Goal: Contribute content: Contribute content

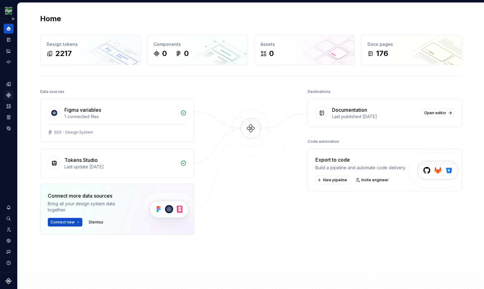
click at [11, 92] on div "Components" at bounding box center [9, 95] width 10 height 10
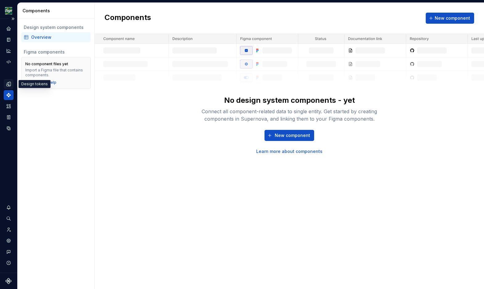
click at [12, 86] on div "Design tokens" at bounding box center [9, 84] width 10 height 10
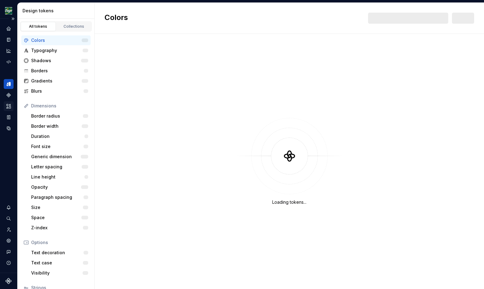
click at [8, 108] on icon "Assets" at bounding box center [8, 106] width 4 height 4
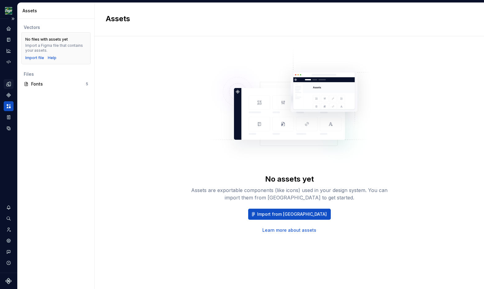
click at [9, 85] on icon "Design tokens" at bounding box center [8, 84] width 4 height 4
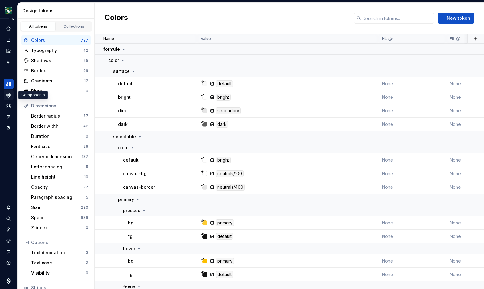
click at [7, 96] on icon "Components" at bounding box center [8, 95] width 4 height 4
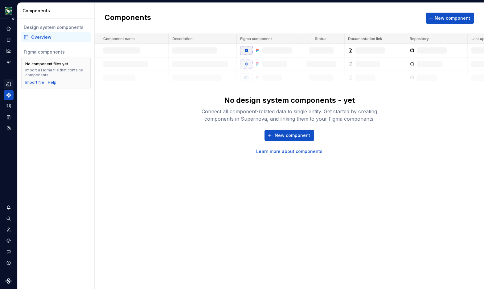
click at [41, 35] on div "Overview" at bounding box center [59, 37] width 57 height 6
click at [9, 33] on div "Home" at bounding box center [9, 29] width 10 height 10
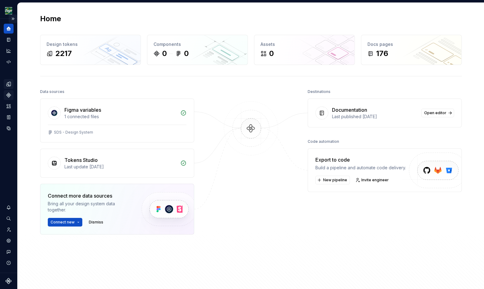
click at [12, 20] on button "Expand sidebar" at bounding box center [13, 18] width 9 height 9
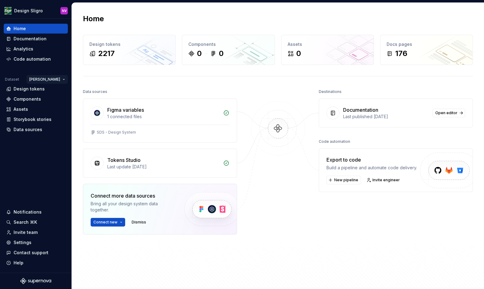
click at [59, 79] on html "Design Sligro NV Home Documentation Analytics Code automation Dataset [PERSON_N…" at bounding box center [242, 144] width 484 height 289
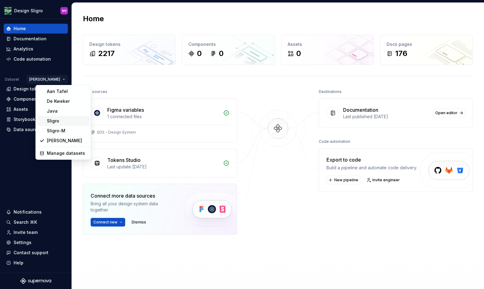
click at [55, 123] on div "Sligro" at bounding box center [67, 121] width 40 height 6
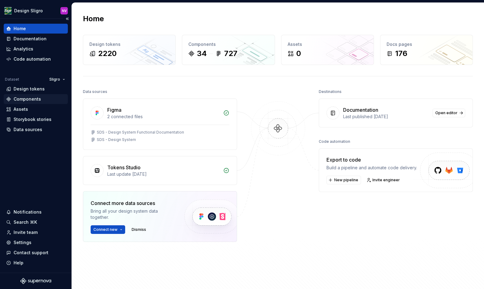
click at [26, 98] on div "Components" at bounding box center [27, 99] width 27 height 6
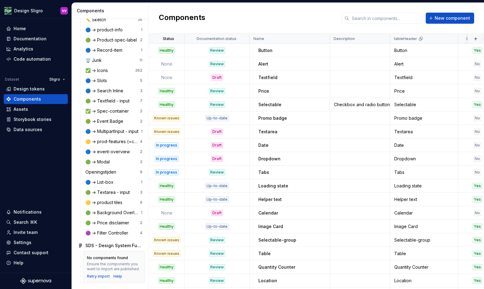
scroll to position [544, 0]
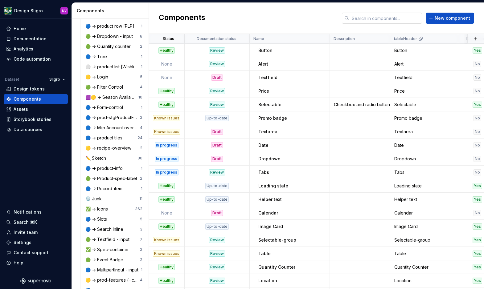
click at [368, 19] on input "text" at bounding box center [385, 18] width 73 height 11
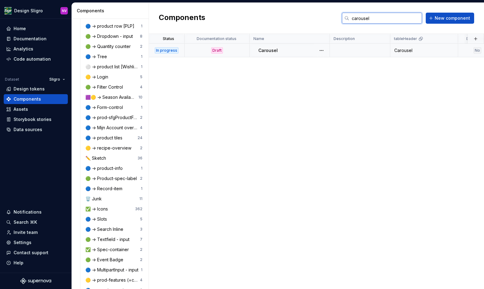
type input "carousel"
click at [278, 49] on div "Carousel" at bounding box center [293, 50] width 71 height 6
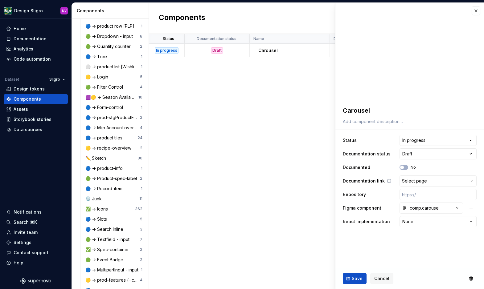
click at [419, 179] on span "Select page" at bounding box center [414, 181] width 25 height 6
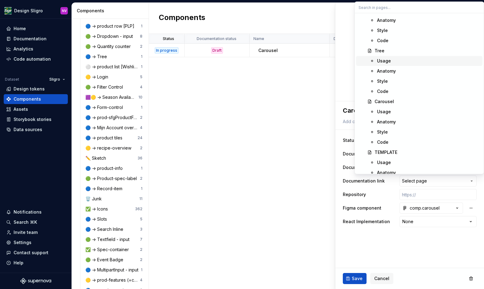
scroll to position [1747, 0]
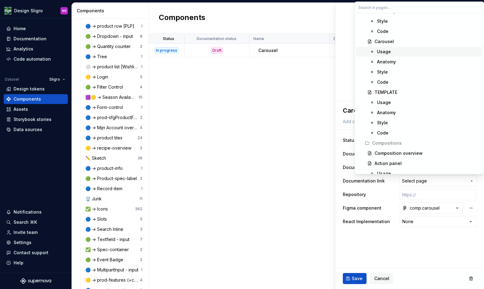
click at [385, 50] on div "Usage" at bounding box center [384, 52] width 14 height 6
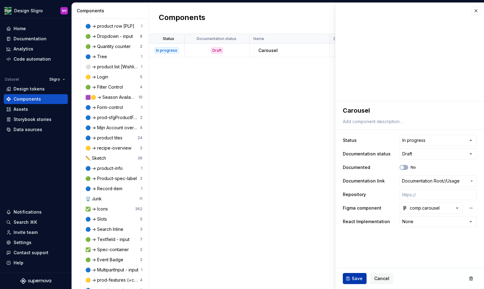
click at [350, 276] on button "Save" at bounding box center [355, 278] width 24 height 11
type textarea "*"
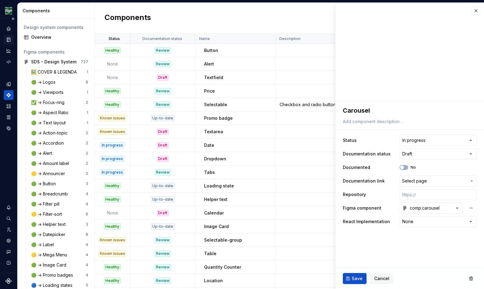
click at [13, 39] on div "Documentation" at bounding box center [9, 40] width 10 height 10
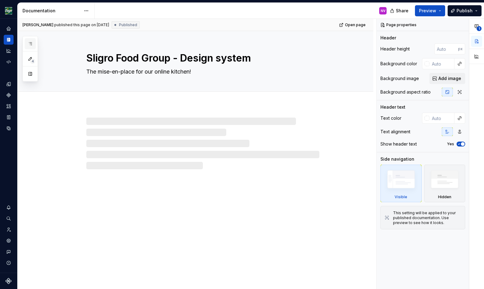
click at [30, 42] on icon "button" at bounding box center [30, 43] width 5 height 5
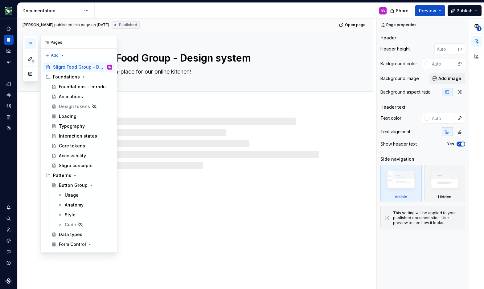
click at [30, 72] on button "button" at bounding box center [30, 73] width 11 height 11
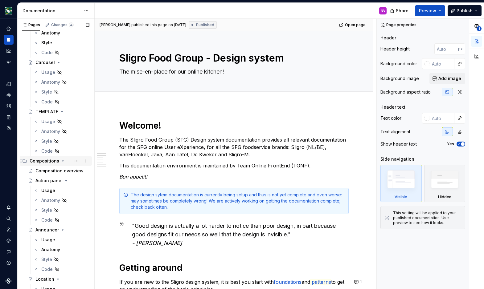
scroll to position [1610, 0]
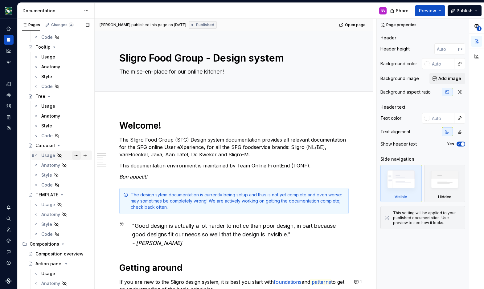
click at [75, 156] on button "Page tree" at bounding box center [76, 155] width 9 height 9
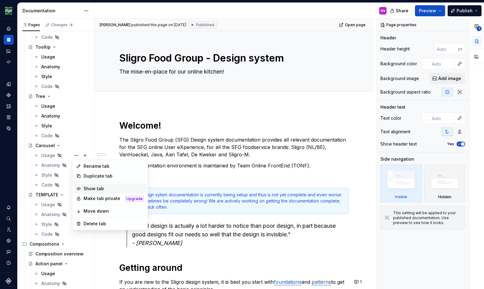
click at [91, 187] on div "Show tab" at bounding box center [114, 189] width 60 height 6
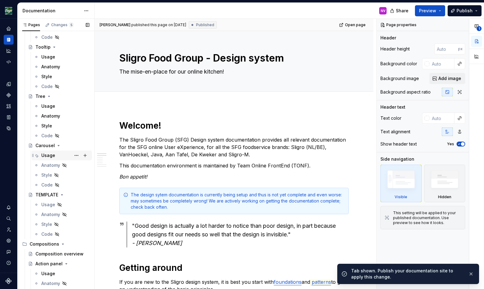
click at [50, 157] on div "Usage" at bounding box center [48, 156] width 14 height 6
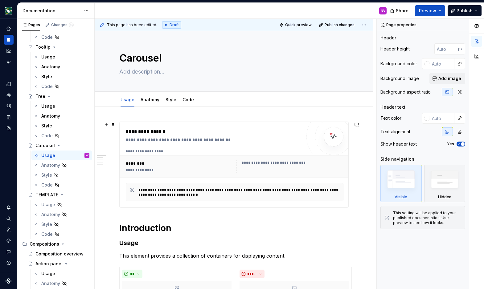
click at [263, 166] on div "**********" at bounding box center [289, 167] width 107 height 12
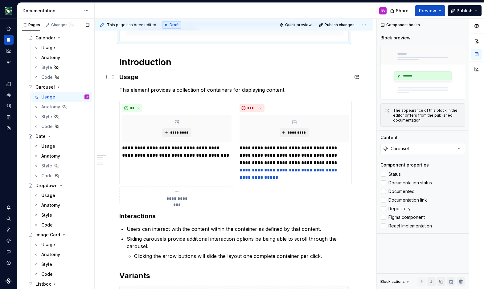
scroll to position [166, 0]
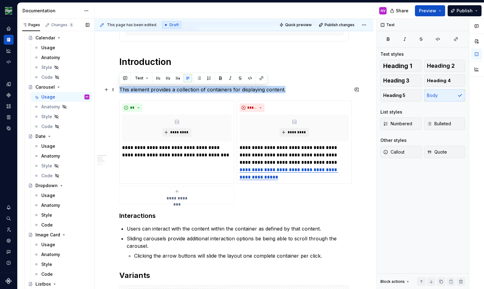
drag, startPoint x: 284, startPoint y: 90, endPoint x: 118, endPoint y: 89, distance: 165.8
click at [118, 89] on div "**********" at bounding box center [234, 262] width 279 height 643
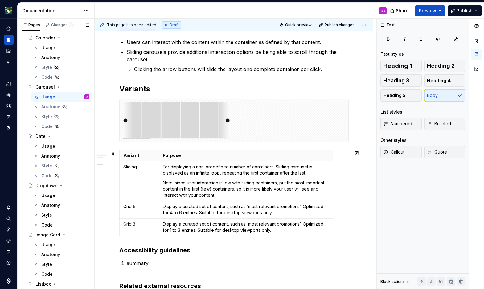
scroll to position [388, 0]
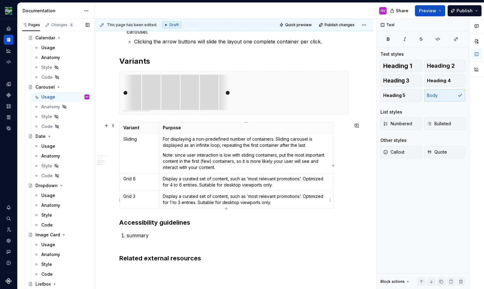
click at [337, 199] on div "Variant Purpose Sliding For displaying a non-predefined number of containers. S…" at bounding box center [233, 166] width 229 height 89
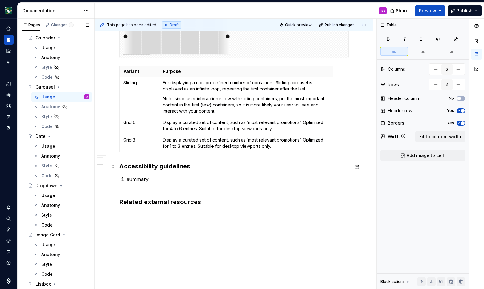
scroll to position [468, 0]
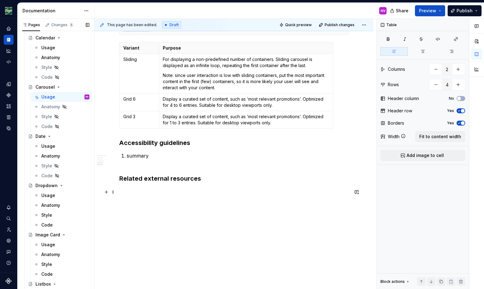
click at [168, 189] on p at bounding box center [233, 191] width 229 height 7
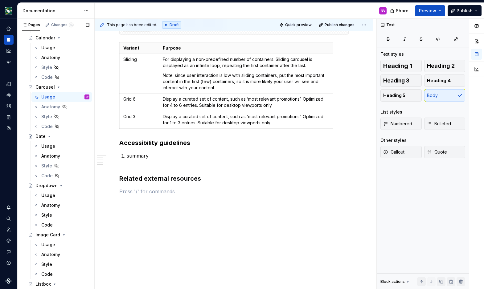
type textarea "*"
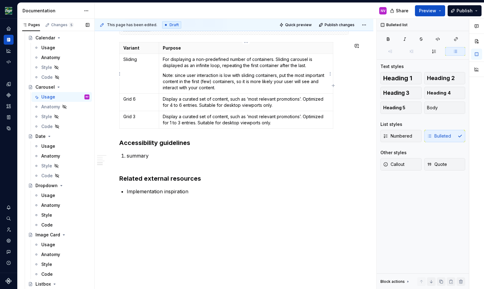
type textarea "*"
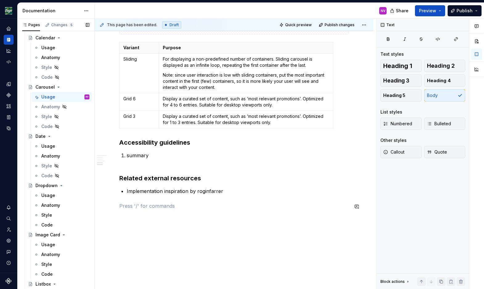
click at [225, 192] on p "Implementation inspiration by roginfarrer" at bounding box center [238, 191] width 222 height 7
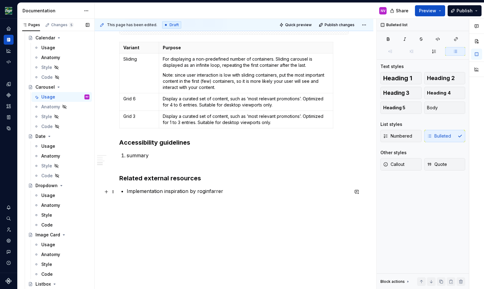
click at [127, 192] on li "Implementation inspiration by roginfarrer" at bounding box center [238, 191] width 222 height 7
click at [141, 190] on p "Implementation inspiration by roginfarrer" at bounding box center [238, 191] width 222 height 7
click at [127, 194] on p "Implementation inspiration by roginfarrer" at bounding box center [238, 191] width 222 height 7
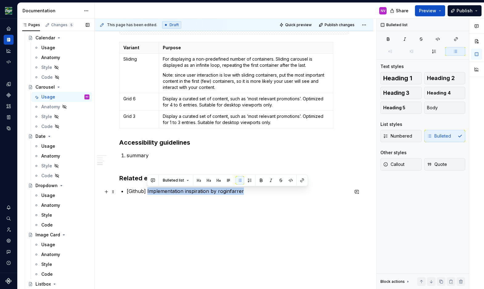
drag, startPoint x: 242, startPoint y: 191, endPoint x: 147, endPoint y: 190, distance: 94.9
click at [147, 190] on p "[Github] Implementation inspiration by roginfarrer" at bounding box center [238, 191] width 222 height 7
click at [127, 191] on p "[Github] Implementation inspiration by roginfarrer" at bounding box center [238, 191] width 222 height 7
click at [281, 183] on button "button" at bounding box center [281, 180] width 9 height 9
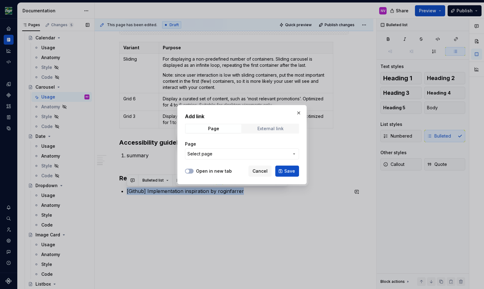
click at [281, 125] on span "External link" at bounding box center [270, 128] width 56 height 9
click at [227, 151] on input "URL" at bounding box center [242, 154] width 114 height 11
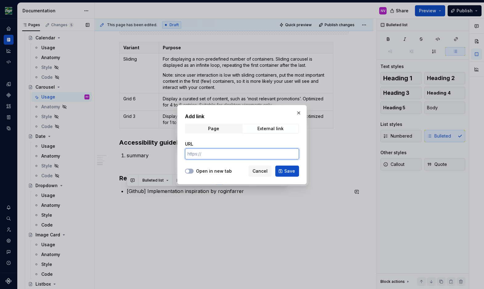
paste input "https://github.com/roginfarrer/react-aria-carousel"
type input "https://github.com/roginfarrer/react-aria-carousel"
click at [282, 170] on button "Save" at bounding box center [287, 171] width 24 height 11
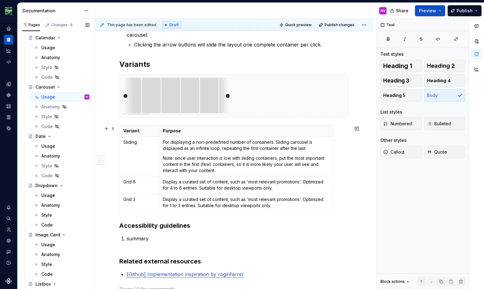
scroll to position [413, 0]
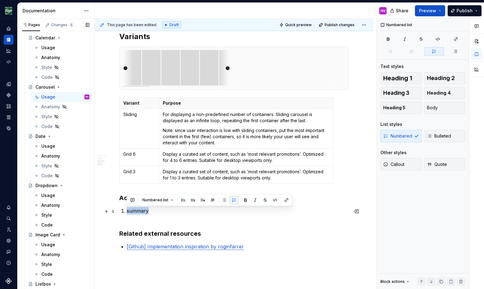
drag, startPoint x: 150, startPoint y: 214, endPoint x: 126, endPoint y: 213, distance: 24.1
click at [127, 213] on li "summary" at bounding box center [238, 214] width 222 height 15
click at [155, 218] on p "summary" at bounding box center [238, 214] width 222 height 15
drag, startPoint x: 154, startPoint y: 212, endPoint x: 126, endPoint y: 211, distance: 28.1
click at [127, 211] on li "summary" at bounding box center [238, 214] width 222 height 15
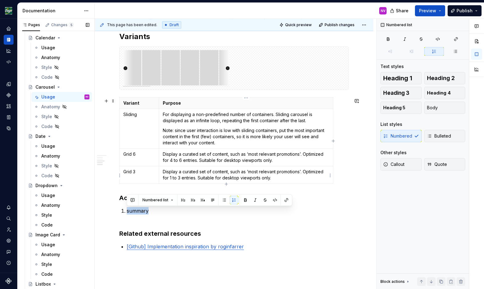
click at [340, 180] on div "Variant Purpose Sliding For displaying a non-predefined number of containers. S…" at bounding box center [233, 141] width 229 height 89
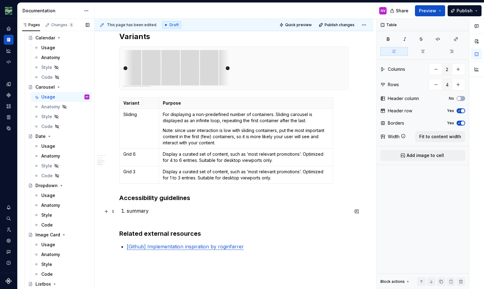
click at [163, 213] on p "summary" at bounding box center [238, 214] width 222 height 15
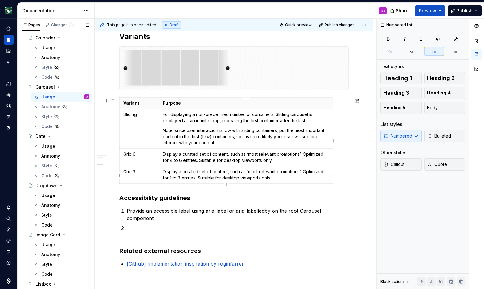
click at [302, 186] on div "Variant Purpose Sliding For displaying a non-predefined number of containers. S…" at bounding box center [233, 141] width 229 height 89
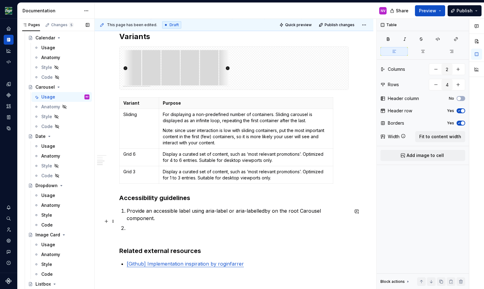
click at [175, 225] on p at bounding box center [238, 232] width 222 height 15
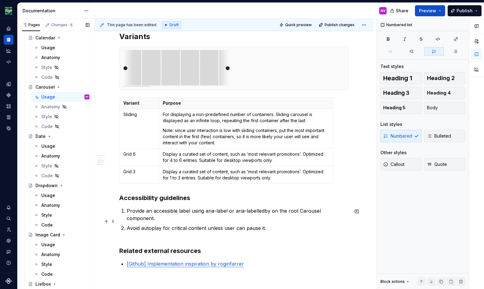
click at [272, 225] on p "Avoid autoplay for critical content unless user can pause it." at bounding box center [238, 232] width 222 height 15
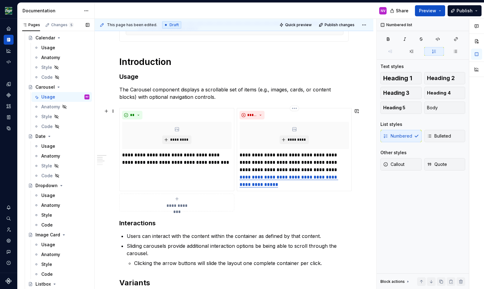
scroll to position [277, 0]
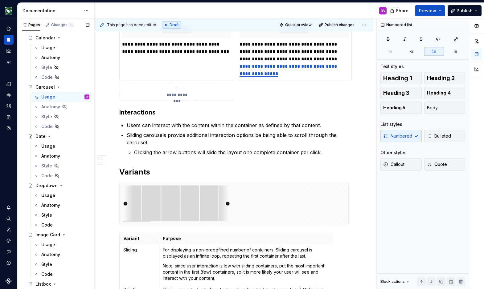
click at [303, 107] on div "**********" at bounding box center [233, 131] width 229 height 574
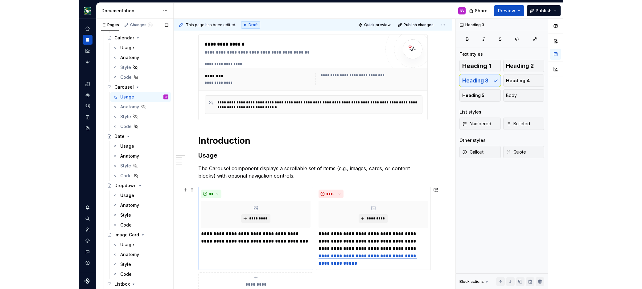
scroll to position [83, 0]
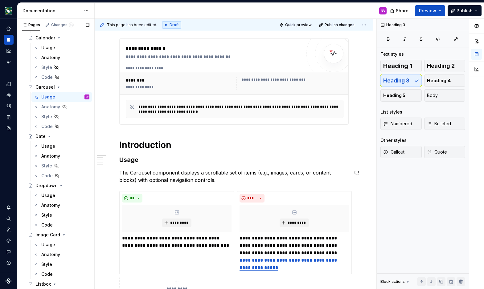
drag, startPoint x: 200, startPoint y: 184, endPoint x: 210, endPoint y: 179, distance: 10.7
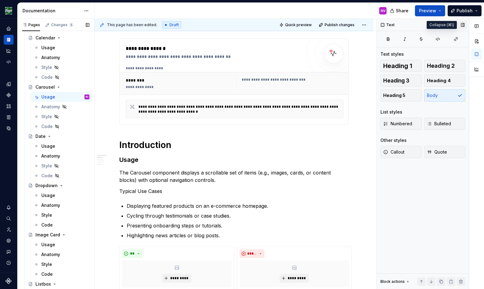
click at [462, 24] on button "button" at bounding box center [462, 25] width 9 height 9
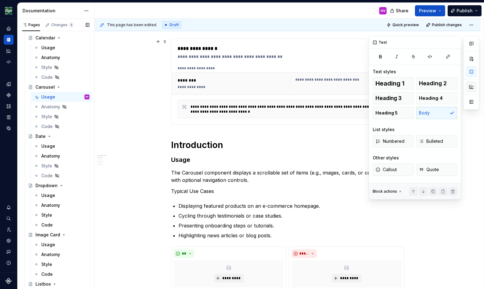
click at [470, 88] on button "button" at bounding box center [471, 86] width 11 height 11
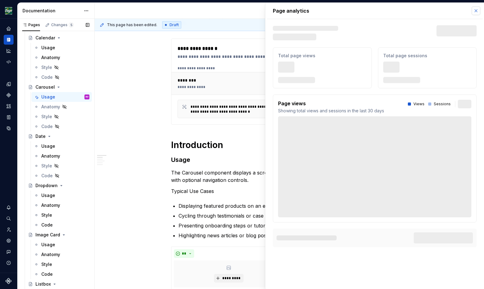
click at [476, 9] on button "button" at bounding box center [475, 10] width 9 height 9
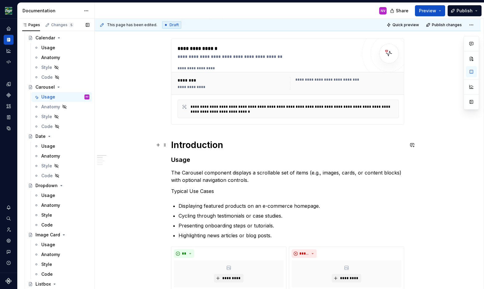
click at [235, 145] on h1 "Introduction" at bounding box center [287, 145] width 233 height 11
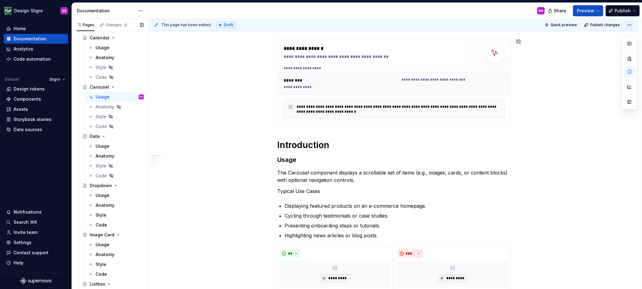
click at [483, 26] on html "Design Sligro NV Home Documentation Analytics Code automation Dataset Sligro De…" at bounding box center [321, 144] width 642 height 289
click at [483, 79] on html "Design Sligro NV Home Documentation Analytics Code automation Dataset Sligro De…" at bounding box center [321, 144] width 642 height 289
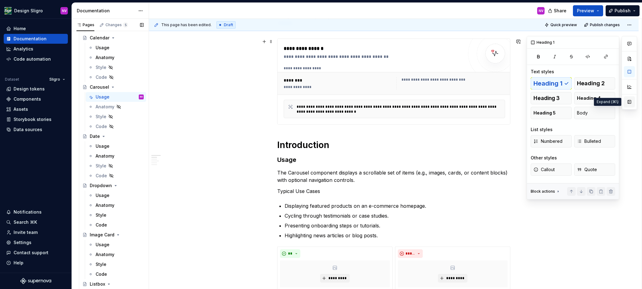
click at [483, 104] on button "button" at bounding box center [628, 101] width 11 height 11
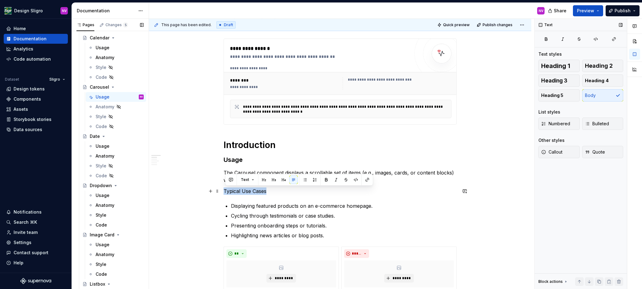
drag, startPoint x: 275, startPoint y: 193, endPoint x: 226, endPoint y: 191, distance: 48.7
click at [226, 191] on p "Typical Use Cases" at bounding box center [339, 191] width 233 height 7
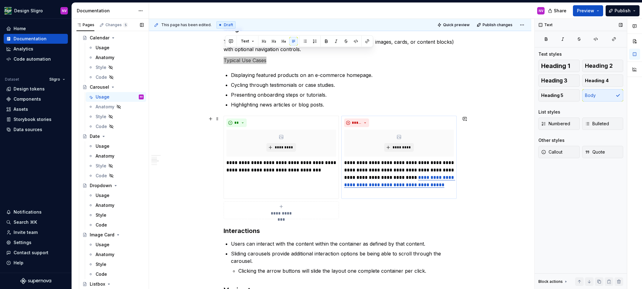
scroll to position [250, 0]
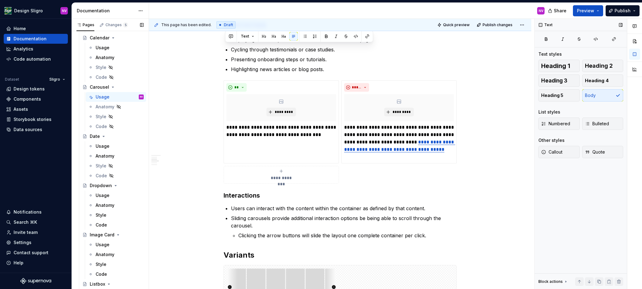
click at [483, 234] on div "Text Text styles Heading 1 Heading 2 Heading 3 Heading 4 Heading 5 Body List st…" at bounding box center [580, 154] width 92 height 271
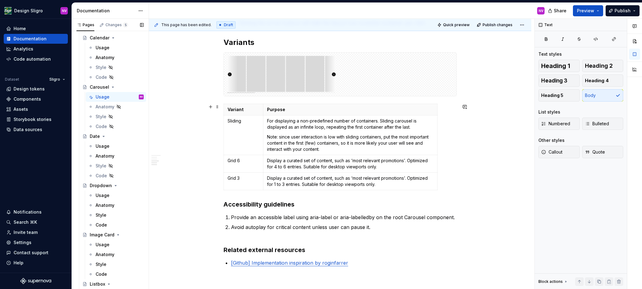
scroll to position [471, 0]
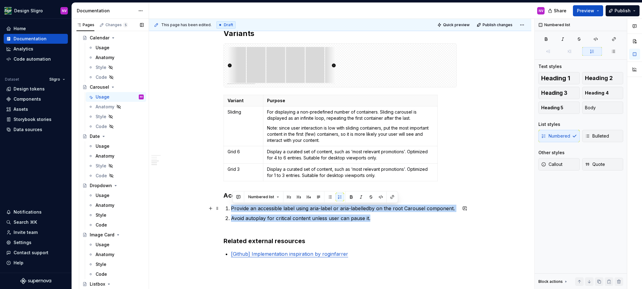
drag, startPoint x: 372, startPoint y: 220, endPoint x: 230, endPoint y: 206, distance: 142.4
click at [231, 206] on ol "Provide an accessible label using aria-label or aria-labelledby on the root Car…" at bounding box center [344, 217] width 226 height 25
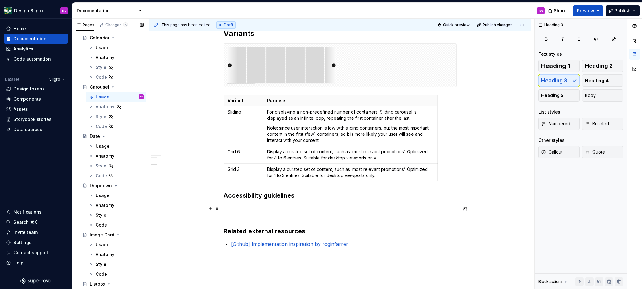
click at [292, 213] on p at bounding box center [339, 212] width 233 height 15
click at [285, 211] on p at bounding box center [339, 212] width 233 height 15
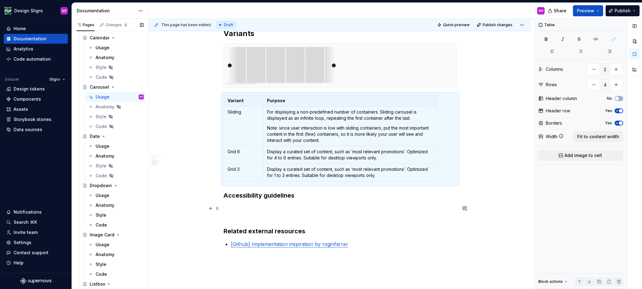
click at [278, 209] on p at bounding box center [339, 212] width 233 height 15
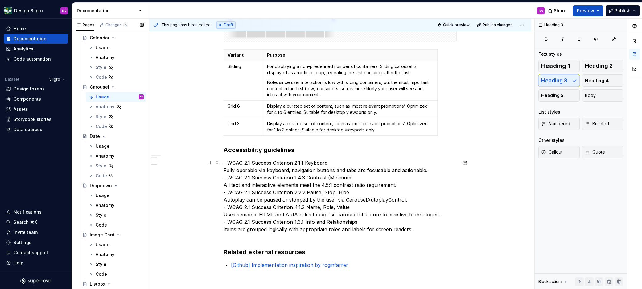
scroll to position [527, 0]
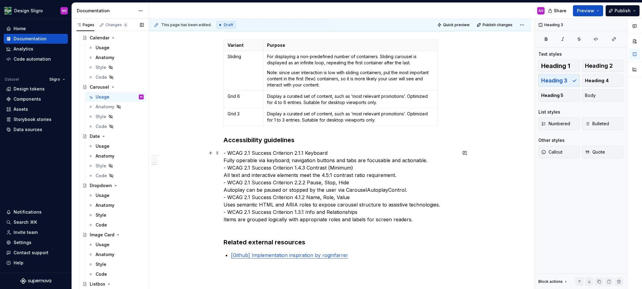
click at [343, 153] on p "- WCAG 2.1 Success Criterion 2.1.1 Keyboard Fully operable via keyboard; naviga…" at bounding box center [339, 189] width 233 height 81
click at [226, 161] on p "- WCAG 2.1 Success Criterion 2.1.1 Keyboard: Fully operable via keyboard; navig…" at bounding box center [339, 189] width 233 height 81
click at [226, 175] on p "- WCAG 2.1 Success Criterion 2.1.1 Keyboard: Fully operable via keyboard; navig…" at bounding box center [339, 189] width 233 height 81
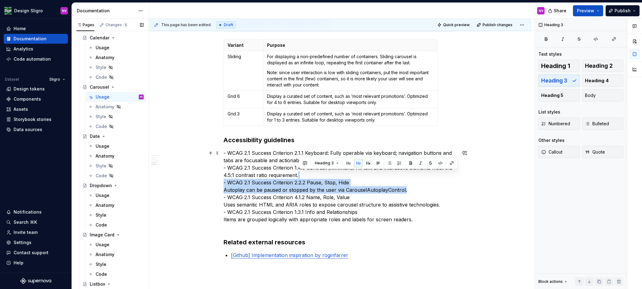
drag, startPoint x: 407, startPoint y: 191, endPoint x: 357, endPoint y: 177, distance: 52.4
click at [357, 177] on p "- WCAG 2.1 Success Criterion 2.1.1 Keyboard: Fully operable via keyboard; navig…" at bounding box center [339, 189] width 233 height 81
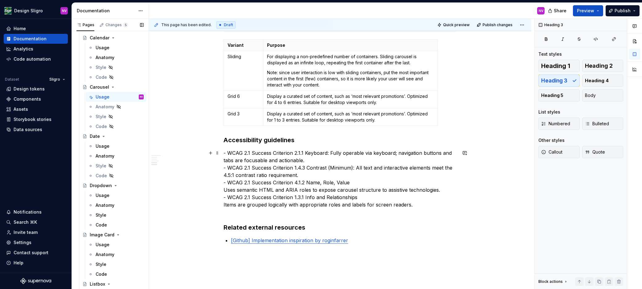
click at [225, 191] on p "- WCAG 2.1 Success Criterion 2.1.1 Keyboard: Fully operable via keyboard; navig…" at bounding box center [339, 182] width 233 height 67
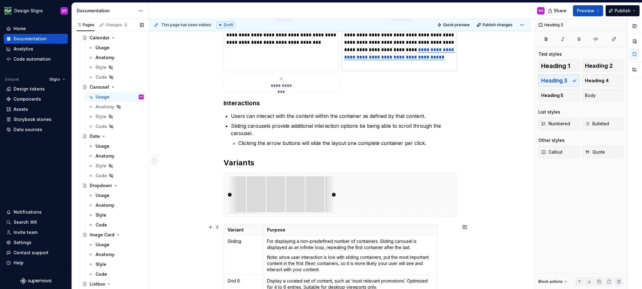
scroll to position [272, 0]
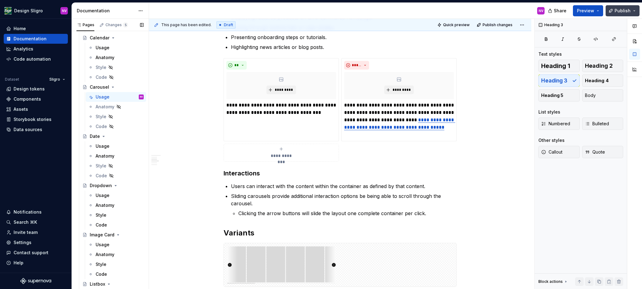
click at [483, 12] on span "Publish" at bounding box center [622, 11] width 16 height 6
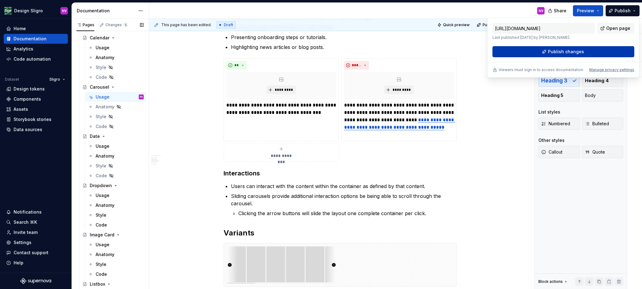
click at [483, 50] on button "Publish changes" at bounding box center [563, 51] width 142 height 11
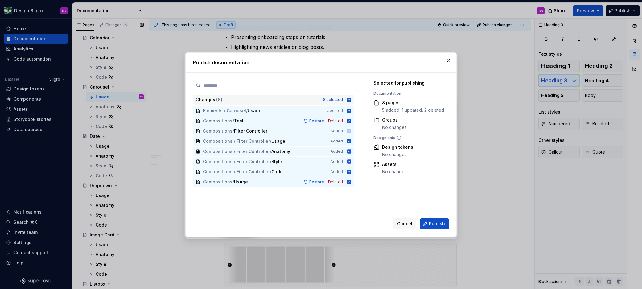
click at [351, 101] on icon at bounding box center [349, 100] width 4 height 4
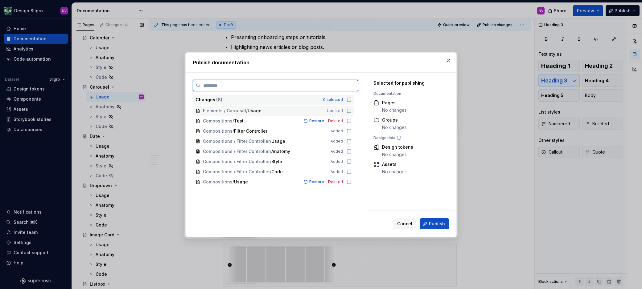
click at [351, 110] on icon at bounding box center [348, 110] width 5 height 5
click at [443, 222] on span "Publish" at bounding box center [437, 224] width 16 height 6
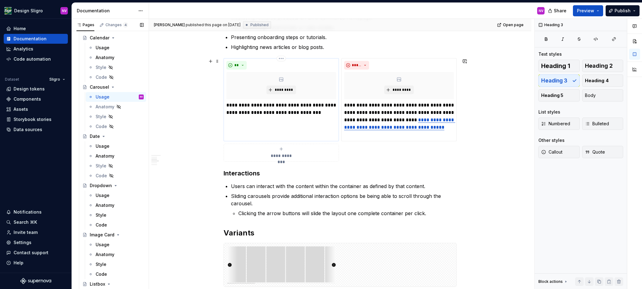
scroll to position [410, 0]
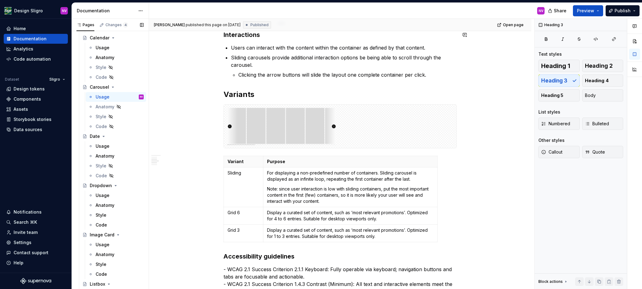
type textarea "*"
